Goal: Transaction & Acquisition: Register for event/course

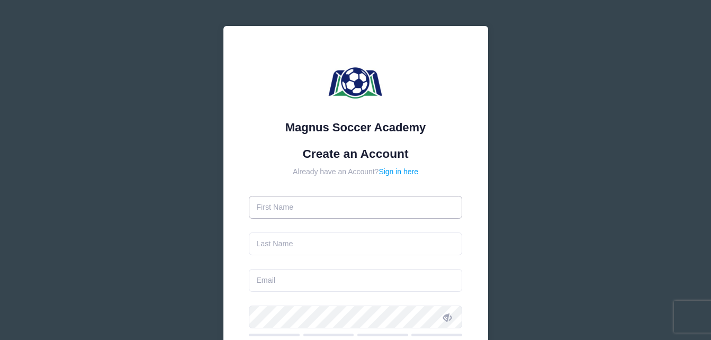
drag, startPoint x: 0, startPoint y: 0, endPoint x: 319, endPoint y: 216, distance: 384.9
click at [319, 216] on input "text" at bounding box center [355, 207] width 213 height 23
type input "Sienna"
type input "[PERSON_NAME]"
type input "[EMAIL_ADDRESS][DOMAIN_NAME]"
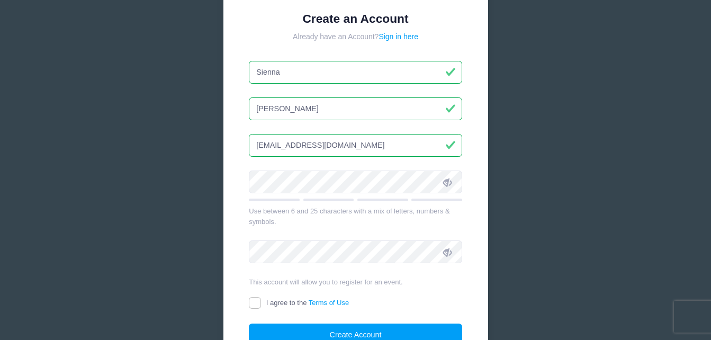
scroll to position [159, 0]
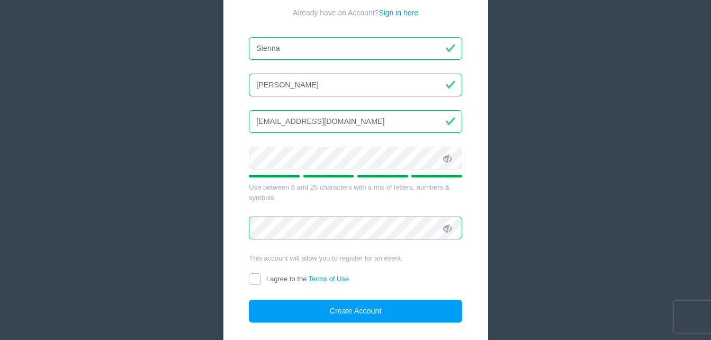
click at [253, 281] on input "I agree to the Terms of Use" at bounding box center [255, 279] width 12 height 12
checkbox input "true"
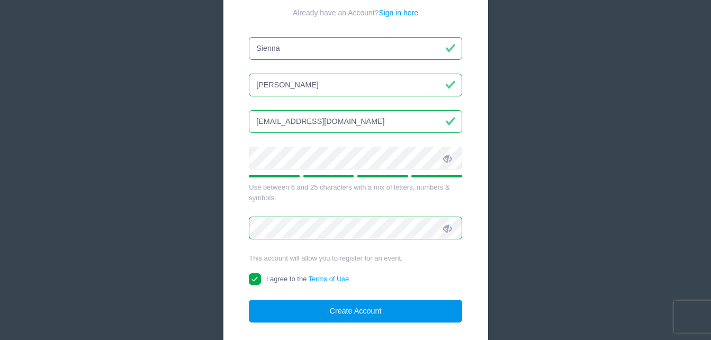
click at [335, 310] on button "Create Account" at bounding box center [355, 311] width 213 height 23
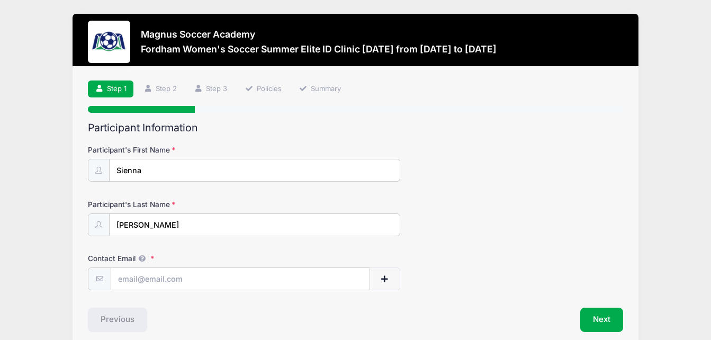
scroll to position [48, 0]
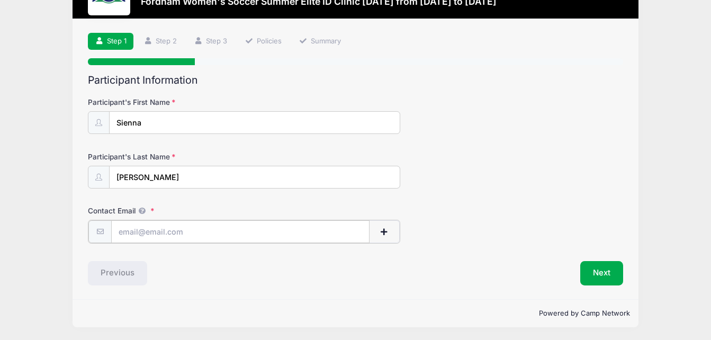
click at [265, 229] on input "Contact Email" at bounding box center [240, 231] width 258 height 23
type input "[EMAIL_ADDRESS][DOMAIN_NAME]"
click at [275, 280] on div "Previous" at bounding box center [219, 272] width 273 height 24
click at [598, 266] on button "Next" at bounding box center [601, 272] width 43 height 24
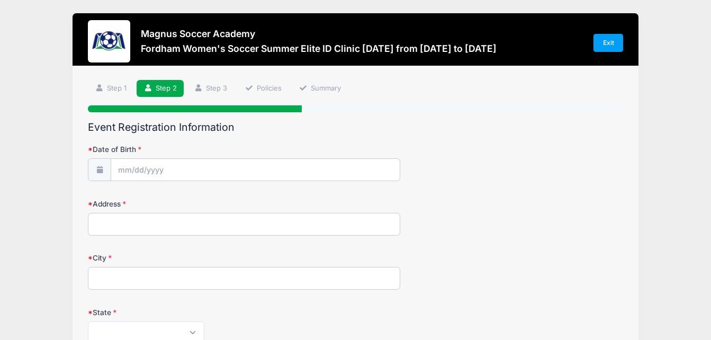
scroll to position [0, 0]
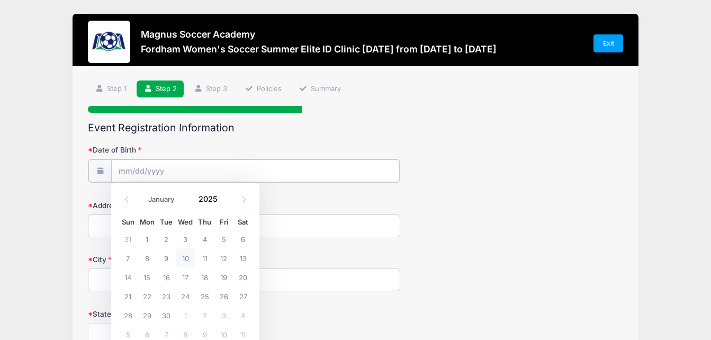
click at [196, 165] on input "Date of Birth" at bounding box center [255, 170] width 288 height 23
click at [168, 169] on input "Date of Birth" at bounding box center [255, 170] width 288 height 23
click at [163, 200] on select "January February March April May June July August September October November De…" at bounding box center [166, 199] width 47 height 14
select select "5"
click at [143, 192] on select "January February March April May June July August September October November De…" at bounding box center [166, 199] width 47 height 14
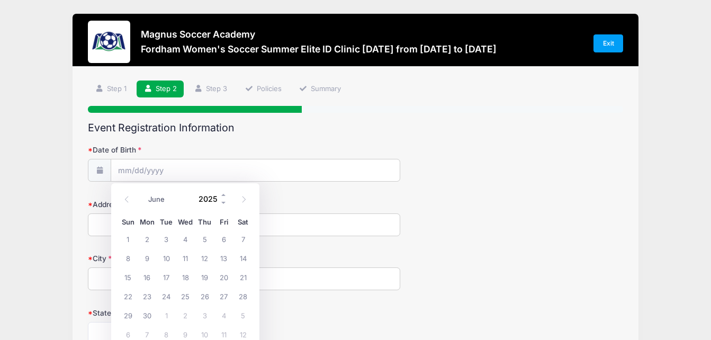
click at [205, 198] on input "2025" at bounding box center [210, 199] width 34 height 16
click at [223, 202] on span at bounding box center [223, 202] width 7 height 8
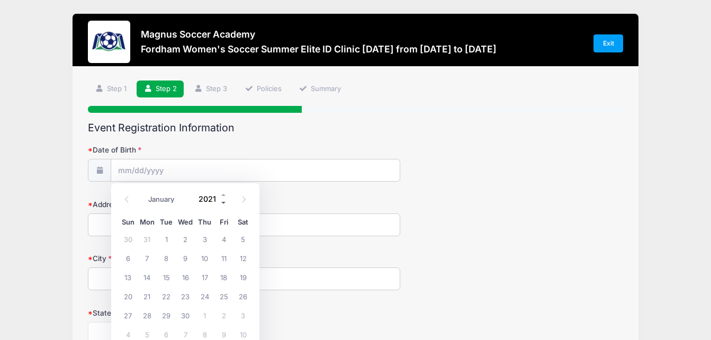
click at [223, 202] on span at bounding box center [223, 202] width 7 height 8
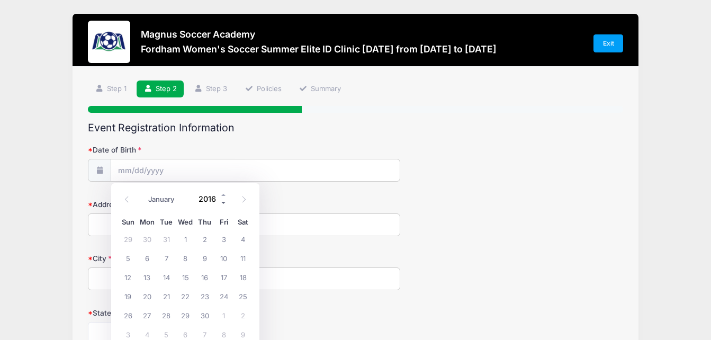
click at [223, 202] on span at bounding box center [223, 202] width 7 height 8
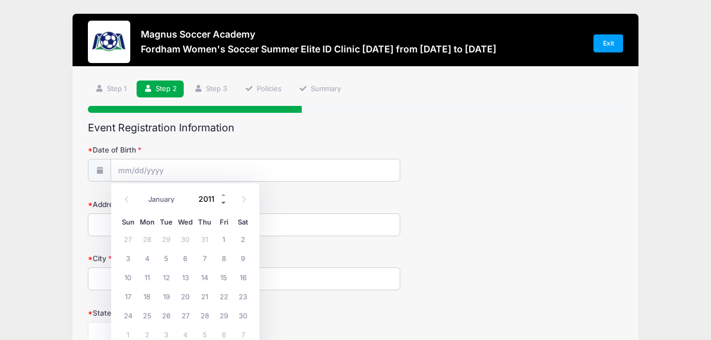
click at [223, 202] on span at bounding box center [223, 202] width 7 height 8
click at [222, 195] on span at bounding box center [223, 195] width 7 height 8
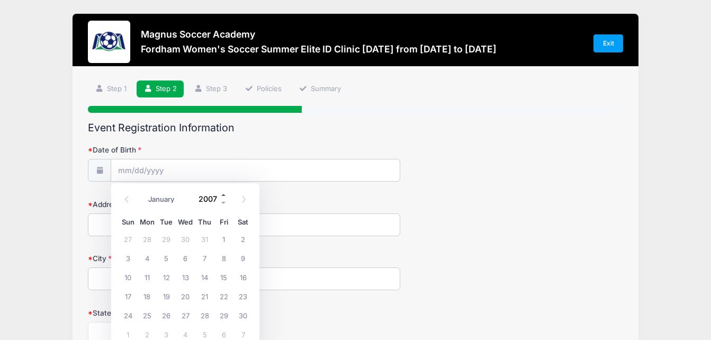
type input "2008"
click at [186, 258] on span "11" at bounding box center [185, 257] width 19 height 19
type input "06/11/2008"
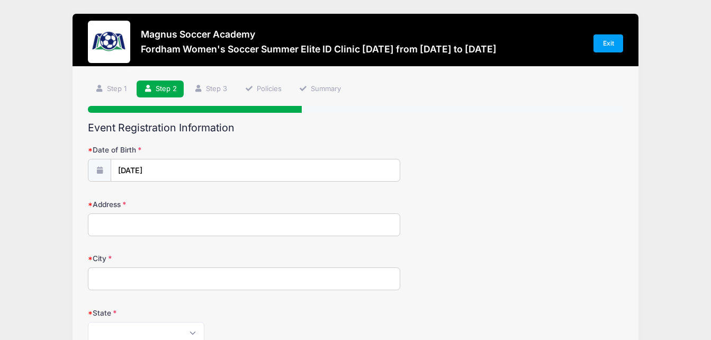
click at [225, 232] on input "Address" at bounding box center [244, 224] width 312 height 23
type input "40 Frances Drive"
type input "Newburyport"
select select "MA"
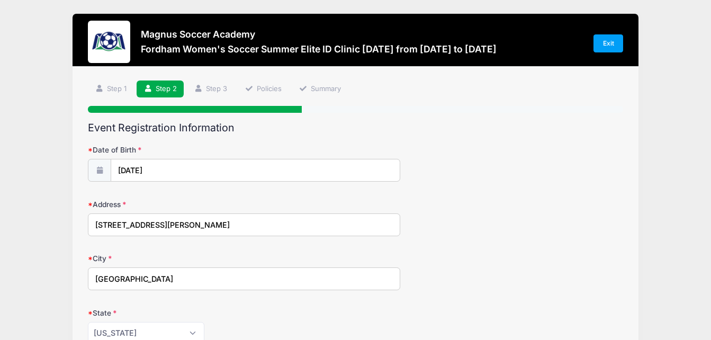
type input "01950"
click at [254, 259] on label "City" at bounding box center [177, 258] width 178 height 11
click at [254, 267] on input "Newburyport" at bounding box center [244, 278] width 312 height 23
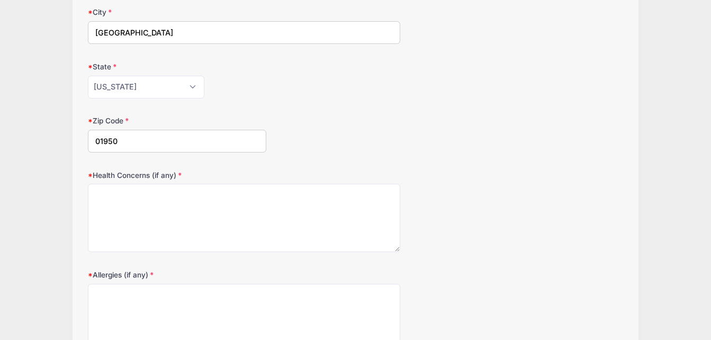
scroll to position [265, 0]
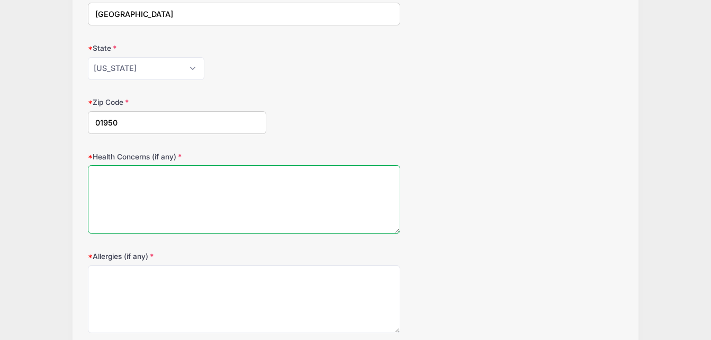
click at [210, 182] on textarea "Health Concerns (if any)" at bounding box center [244, 199] width 312 height 68
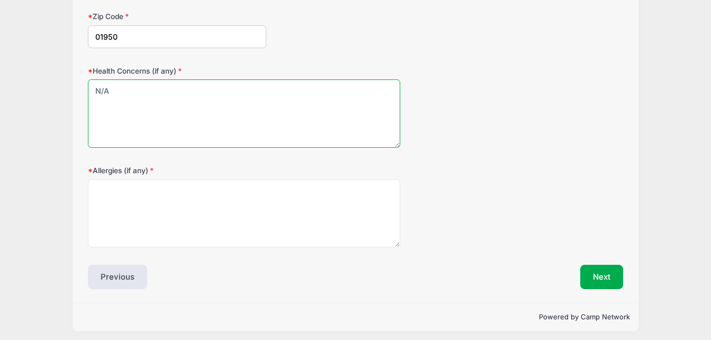
scroll to position [355, 0]
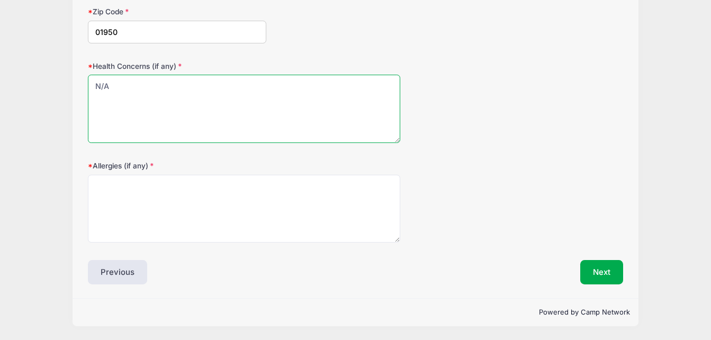
type textarea "N/A"
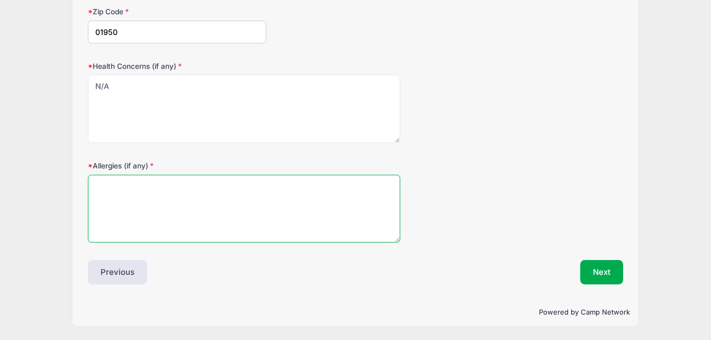
click at [195, 197] on textarea "Allergies (if any)" at bounding box center [244, 209] width 312 height 68
type textarea "N/A"
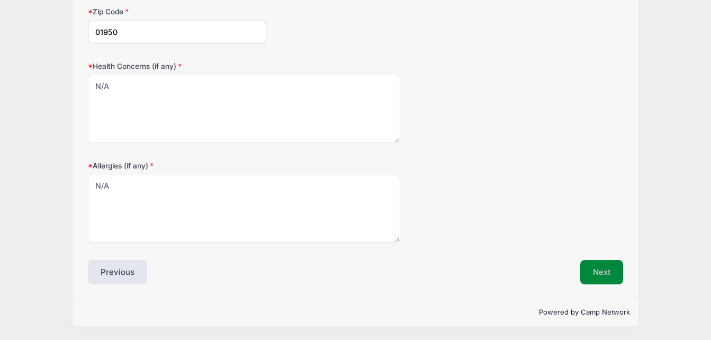
click at [606, 273] on button "Next" at bounding box center [601, 272] width 43 height 24
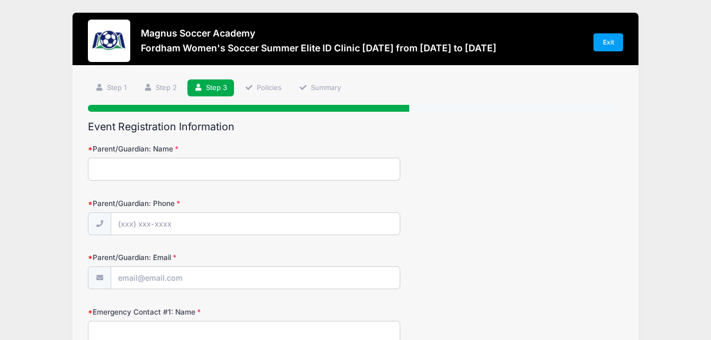
scroll to position [0, 0]
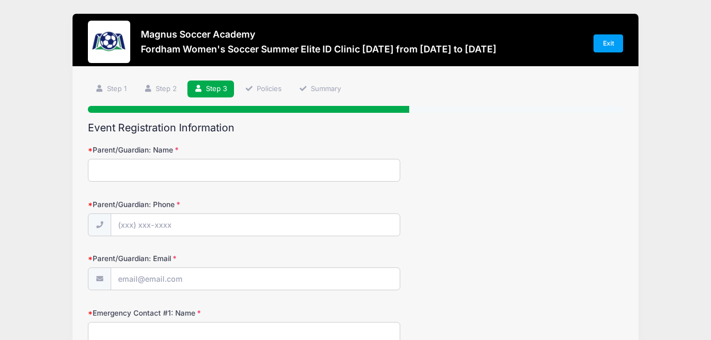
click at [237, 170] on input "Parent/Guardian: Name" at bounding box center [244, 170] width 312 height 23
type input "H"
type input "Joe LeClair"
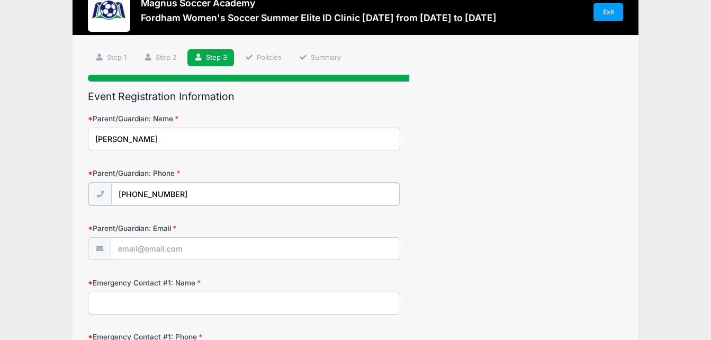
scroll to position [106, 0]
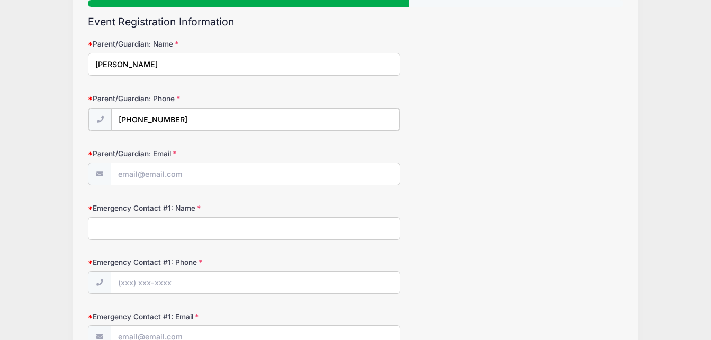
type input "(978) 314-7783"
click at [229, 178] on input "Parent/Guardian: Email" at bounding box center [255, 173] width 288 height 23
type input "hleclair23@yahoo.com"
drag, startPoint x: 107, startPoint y: 65, endPoint x: 89, endPoint y: 66, distance: 18.6
click at [89, 65] on input "Joe LeClair" at bounding box center [244, 64] width 312 height 23
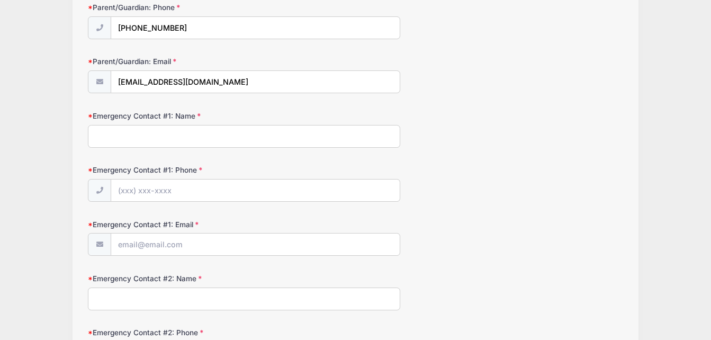
scroll to position [212, 0]
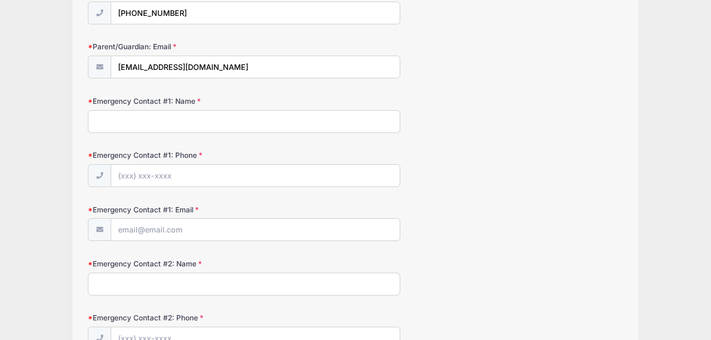
type input "Hannah LeClair"
click at [140, 121] on input "Emergency Contact #1: Name" at bounding box center [244, 121] width 312 height 23
type input "Hannah LeClair"
type input "(617) 872-8434"
type input "hleclair23@yahoo.com"
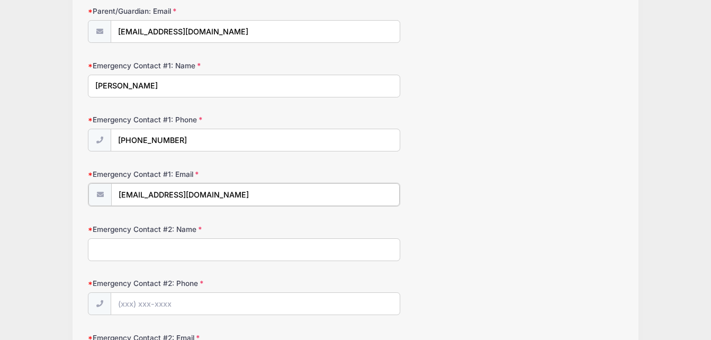
scroll to position [318, 0]
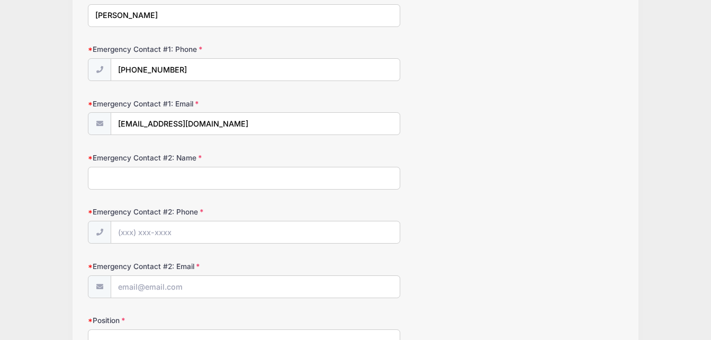
click at [234, 181] on input "Emergency Contact #2: Name" at bounding box center [244, 178] width 312 height 23
type input "Joe LeClair"
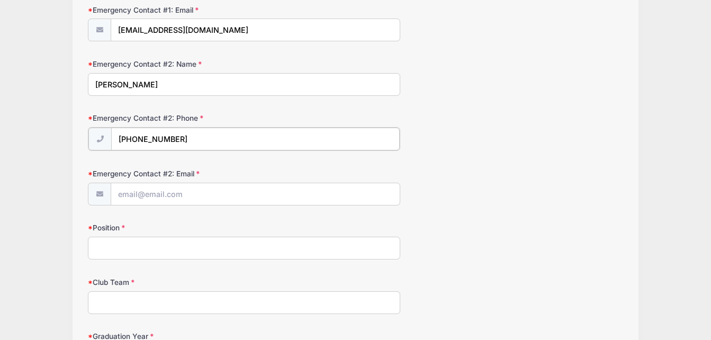
scroll to position [476, 0]
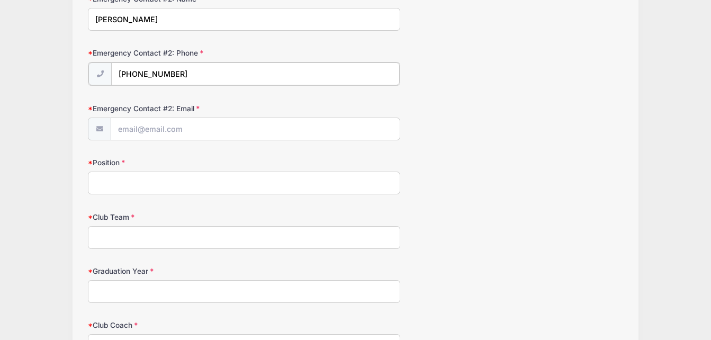
type input "(978) 314-7783"
click at [210, 128] on input "Emergency Contact #2: Email" at bounding box center [255, 128] width 288 height 23
type input "jleclair47@yahoo.com"
click at [178, 184] on input "Position" at bounding box center [244, 181] width 312 height 23
type input "Midfield & Defense"
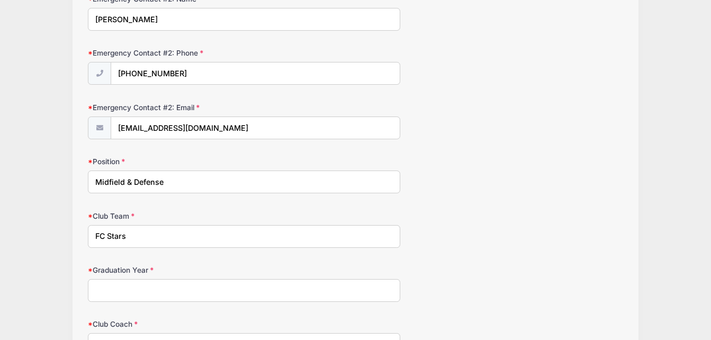
type input "FC Stars"
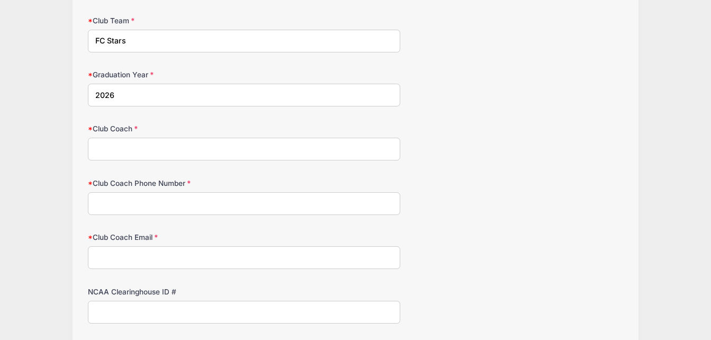
scroll to position [688, 0]
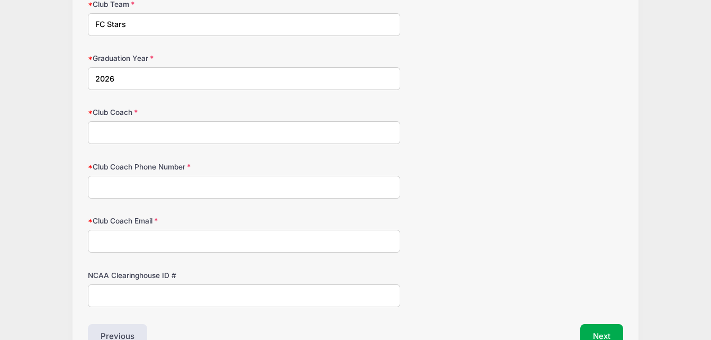
type input "2026"
click at [176, 135] on input "Club Coach" at bounding box center [244, 132] width 312 height 23
type input "Lee Moyce"
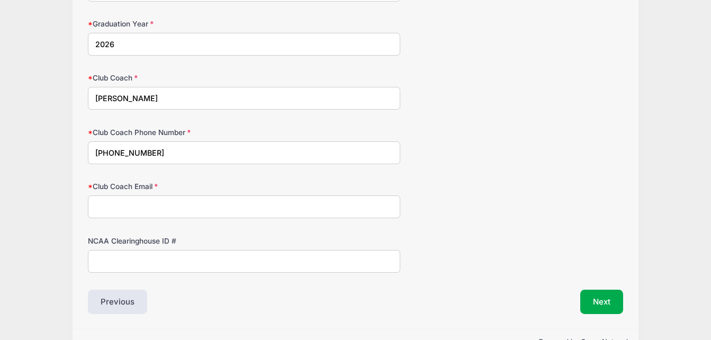
scroll to position [741, 0]
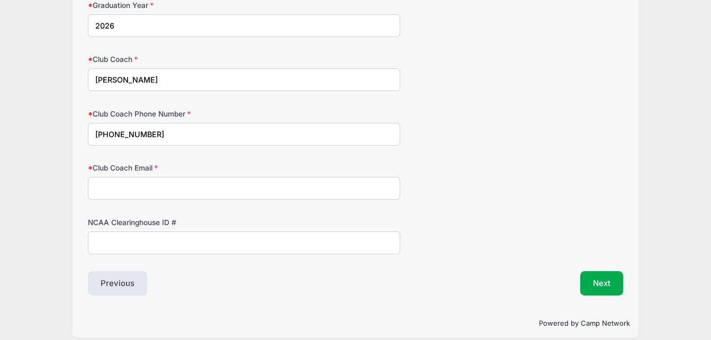
type input "508-308-8464"
click at [209, 196] on input "Club Coach Email" at bounding box center [244, 188] width 312 height 23
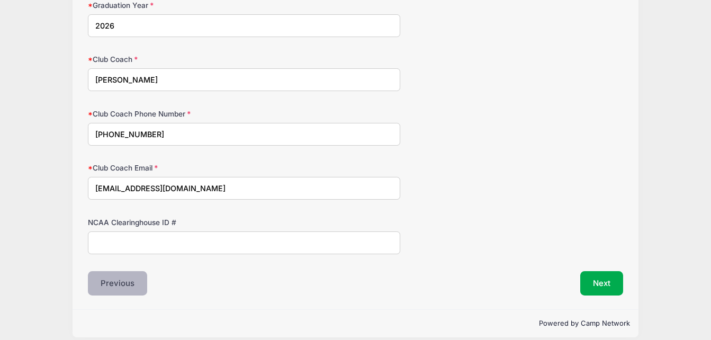
type input "lmoyce@starsofma.org"
click at [590, 287] on button "Next" at bounding box center [601, 283] width 43 height 24
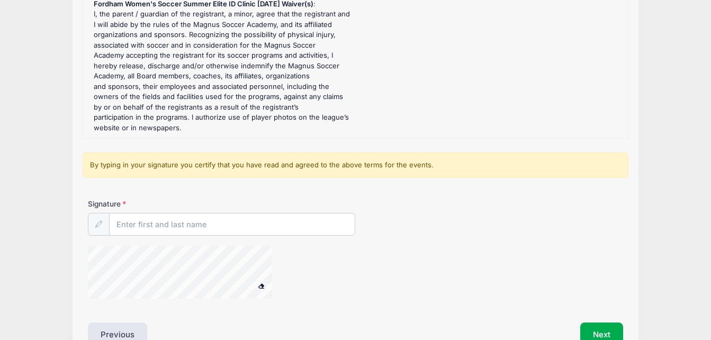
scroll to position [231, 0]
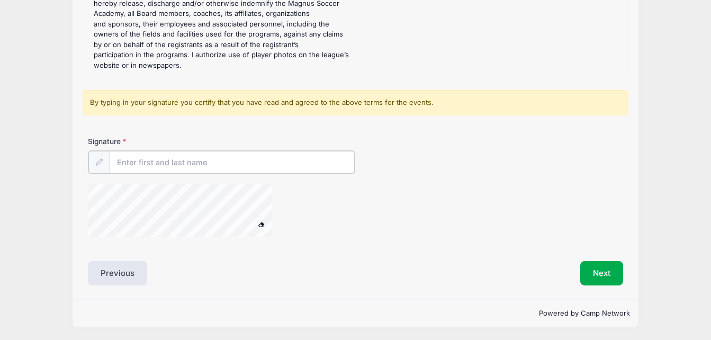
click at [216, 161] on input "Signature" at bounding box center [232, 162] width 245 height 23
type input "Hannah B. LeClair"
click at [265, 219] on div at bounding box center [194, 212] width 212 height 56
click at [592, 268] on button "Next" at bounding box center [601, 272] width 43 height 24
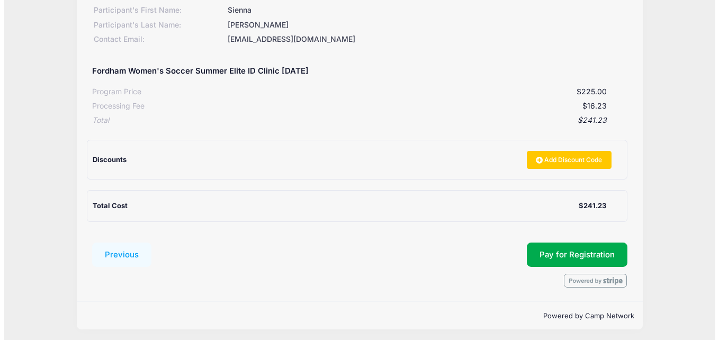
scroll to position [162, 0]
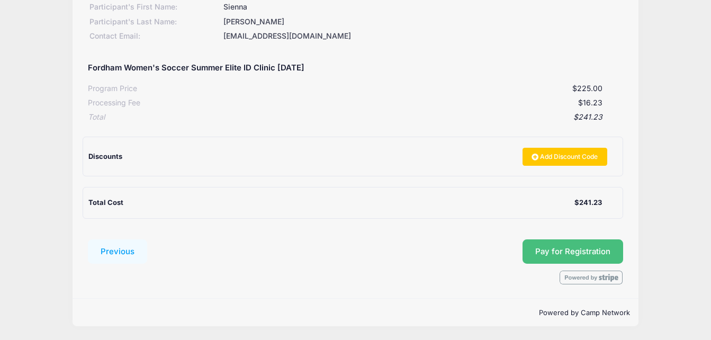
click at [561, 245] on button "Pay for Registration" at bounding box center [572, 251] width 101 height 24
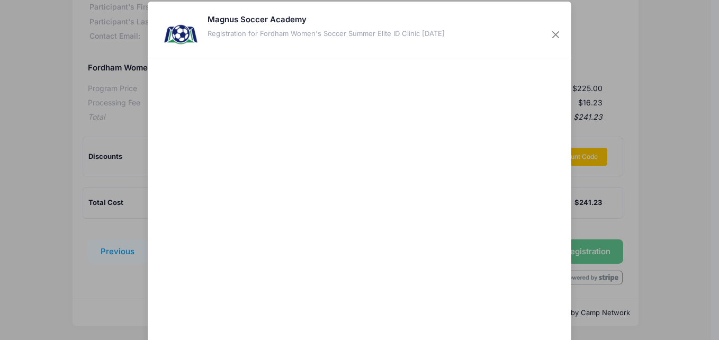
scroll to position [0, 0]
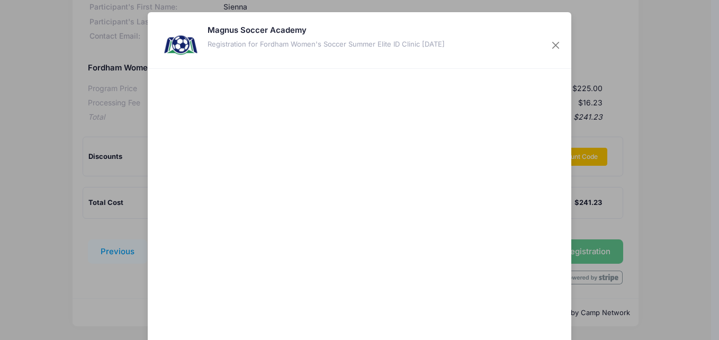
click at [491, 246] on div at bounding box center [462, 214] width 195 height 281
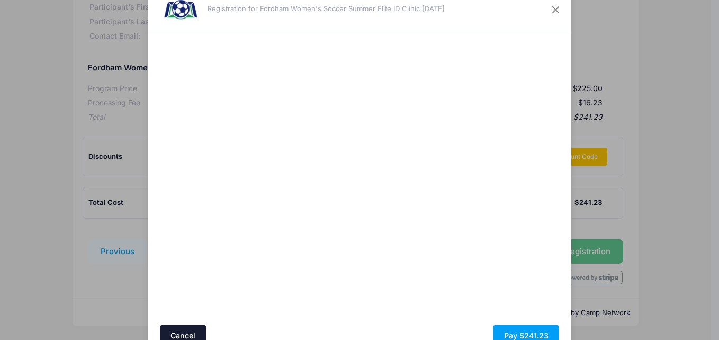
scroll to position [87, 0]
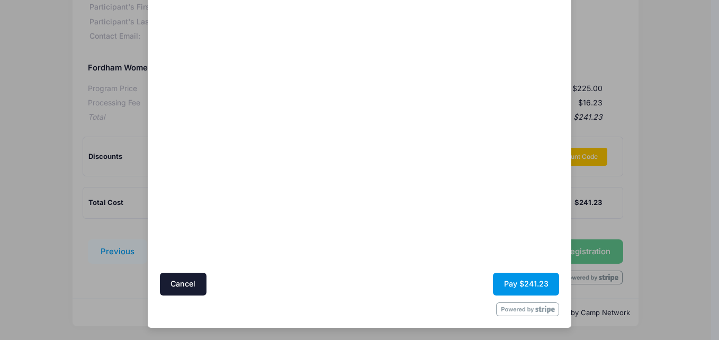
click at [511, 281] on button "Pay $241.23" at bounding box center [526, 284] width 66 height 23
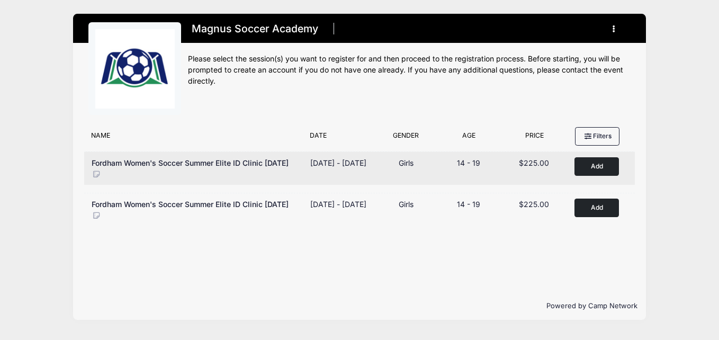
click at [258, 165] on span "Fordham Women's Soccer Summer Elite ID Clinic [DATE]" at bounding box center [190, 162] width 197 height 9
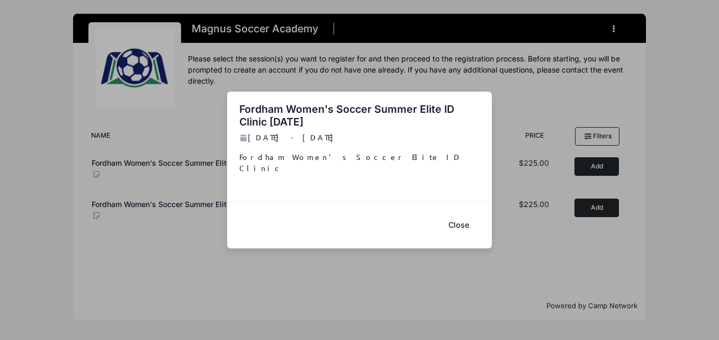
click at [456, 214] on button "Close" at bounding box center [458, 225] width 42 height 23
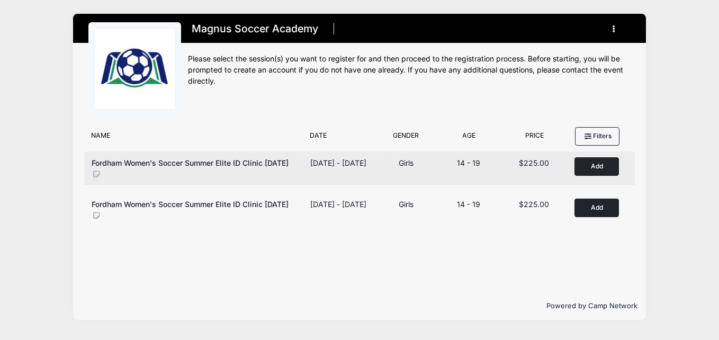
click at [592, 166] on button "Add to Cart" at bounding box center [596, 166] width 44 height 19
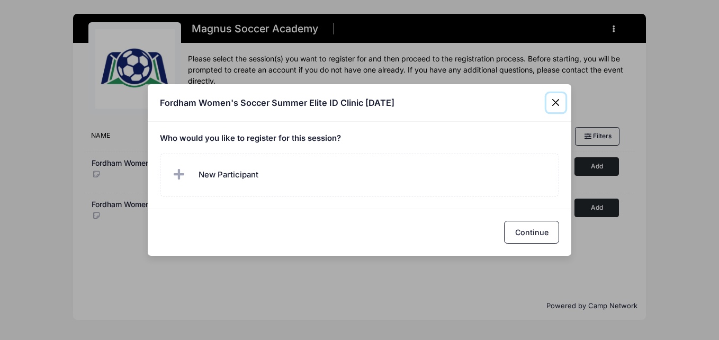
click at [557, 98] on button "Close" at bounding box center [555, 102] width 19 height 19
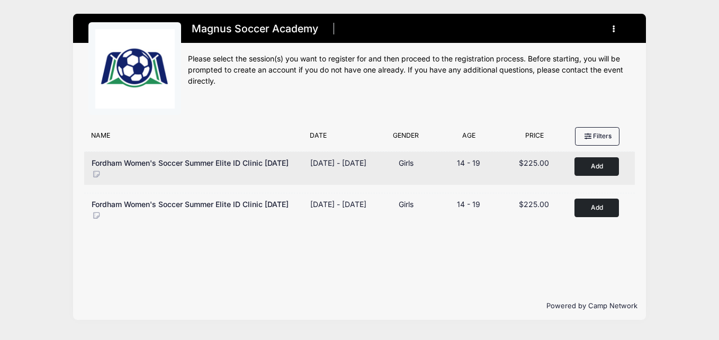
click at [132, 166] on span "Fordham Women's Soccer Summer Elite ID Clinic [DATE]" at bounding box center [190, 162] width 197 height 9
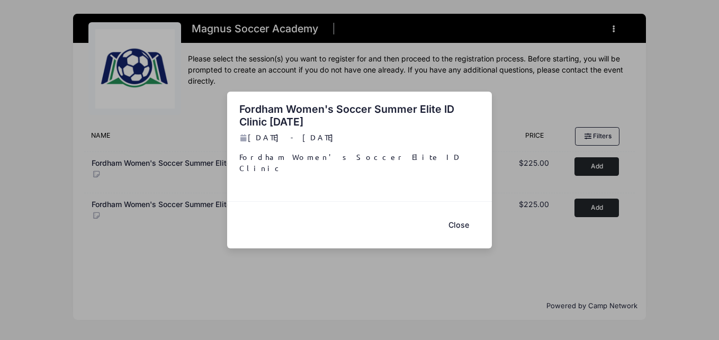
click at [268, 162] on p "Fordham Women's Soccer Elite ID Clinic" at bounding box center [359, 162] width 241 height 22
click at [451, 220] on button "Close" at bounding box center [458, 225] width 42 height 23
